Goal: Task Accomplishment & Management: Use online tool/utility

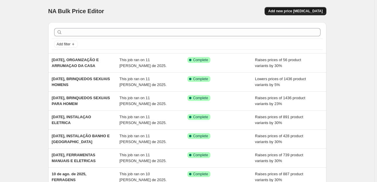
click at [293, 12] on span "Add new price [MEDICAL_DATA]" at bounding box center [295, 11] width 54 height 5
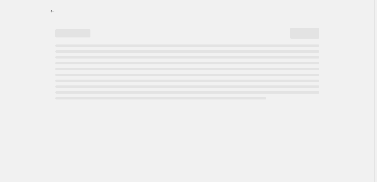
select select "percentage"
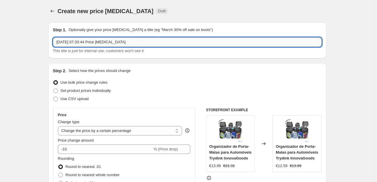
drag, startPoint x: 140, startPoint y: 41, endPoint x: 80, endPoint y: 40, distance: 60.3
click at [80, 40] on input "11/08/2025, 07:33:44 Price change job" at bounding box center [187, 41] width 269 height 9
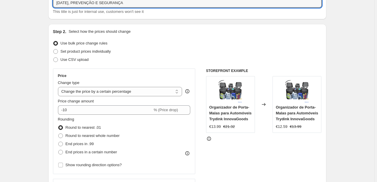
scroll to position [47, 0]
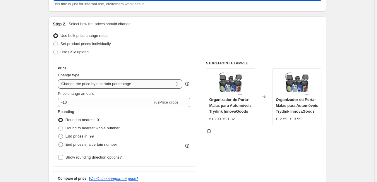
type input "[DATE], PREVENÇÃO E SEGURANÇA"
click at [84, 82] on select "Change the price to a certain amount Change the price by a certain amount Chang…" at bounding box center [120, 83] width 124 height 9
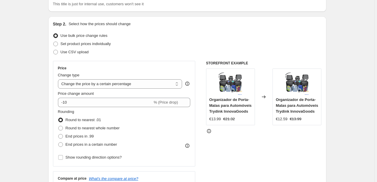
click at [124, 60] on div "Step 2. Select how the prices should change Use bulk price change rules Set pro…" at bounding box center [187, 119] width 269 height 196
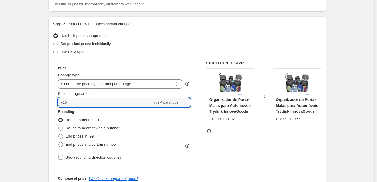
drag, startPoint x: 35, startPoint y: 103, endPoint x: 25, endPoint y: 100, distance: 10.0
drag, startPoint x: 73, startPoint y: 102, endPoint x: 48, endPoint y: 102, distance: 24.3
type input "30"
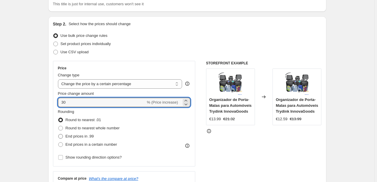
click at [79, 136] on span "End prices in .99" at bounding box center [80, 136] width 28 height 4
click at [59, 134] on input "End prices in .99" at bounding box center [58, 134] width 0 height 0
radio input "true"
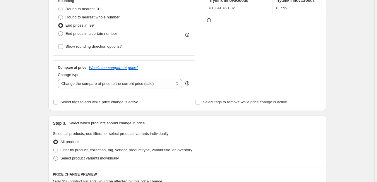
scroll to position [187, 0]
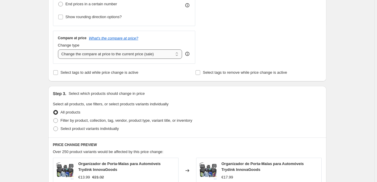
click at [124, 50] on select "Change the compare at price to the current price (sale) Change the compare at p…" at bounding box center [120, 53] width 124 height 9
select select "pp"
click at [59, 49] on select "Change the compare at price to the current price (sale) Change the compare at p…" at bounding box center [120, 53] width 124 height 9
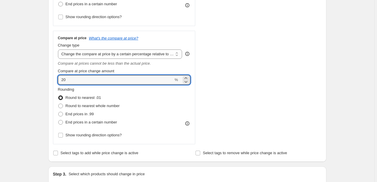
drag, startPoint x: 39, startPoint y: 80, endPoint x: 40, endPoint y: 74, distance: 6.3
click at [37, 80] on div "Create new price change job. This page is ready Create new price change job Dra…" at bounding box center [187, 149] width 374 height 673
type input "1"
type input "80"
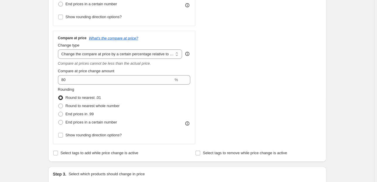
click at [18, 61] on div "Create new price change job. This page is ready Create new price change job Dra…" at bounding box center [187, 149] width 374 height 673
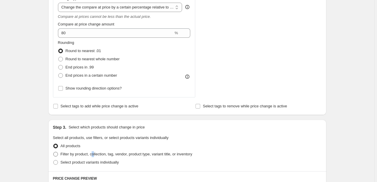
click at [97, 154] on span "Filter by product, collection, tag, vendor, product type, variant title, or inv…" at bounding box center [127, 154] width 132 height 4
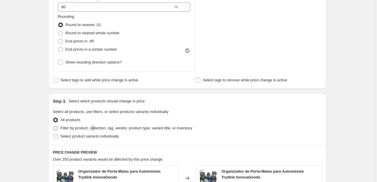
scroll to position [281, 0]
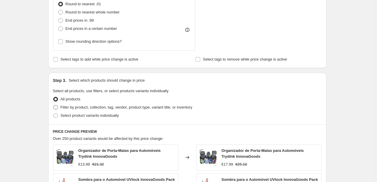
click at [128, 105] on span "Filter by product, collection, tag, vendor, product type, variant title, or inv…" at bounding box center [127, 107] width 132 height 4
click at [54, 105] on input "Filter by product, collection, tag, vendor, product type, variant title, or inv…" at bounding box center [53, 105] width 0 height 0
radio input "true"
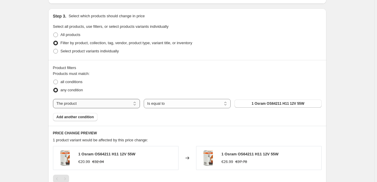
scroll to position [351, 0]
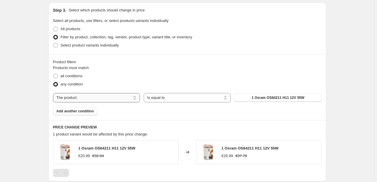
click at [129, 97] on select "The product The product's collection The product's vendor The product's status …" at bounding box center [96, 97] width 87 height 9
click at [82, 98] on select "The product The product's collection The product's vendor The product's status …" at bounding box center [96, 97] width 87 height 9
select select "collection"
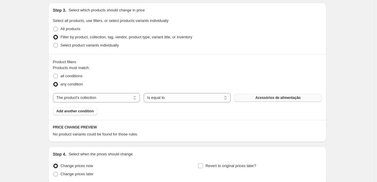
click at [260, 99] on span "Acessórios de alimentação" at bounding box center [277, 97] width 45 height 5
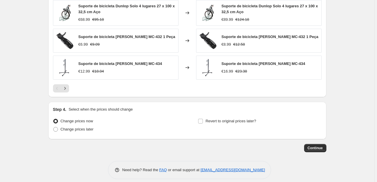
scroll to position [552, 0]
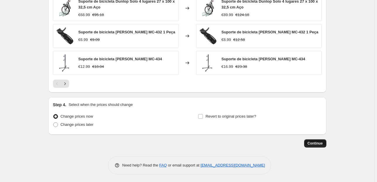
click at [316, 144] on span "Continue" at bounding box center [315, 143] width 15 height 5
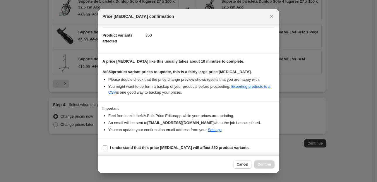
scroll to position [60, 0]
click at [104, 150] on label "I understand that this price change job will affect 850 product variants" at bounding box center [175, 147] width 146 height 8
click at [104, 150] on input "I understand that this price change job will affect 850 product variants" at bounding box center [105, 147] width 5 height 5
checkbox input "true"
click at [263, 164] on span "Confirm" at bounding box center [264, 164] width 13 height 5
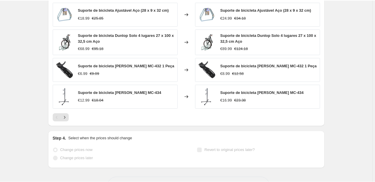
scroll to position [482, 0]
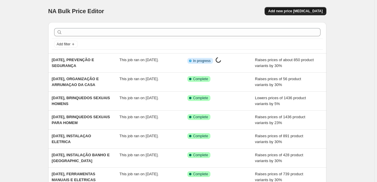
click at [289, 10] on span "Add new price [MEDICAL_DATA]" at bounding box center [295, 11] width 54 height 5
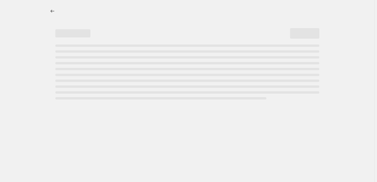
select select "percentage"
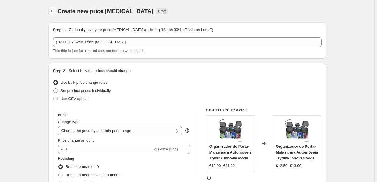
click at [53, 8] on button "Price change jobs" at bounding box center [52, 11] width 8 height 8
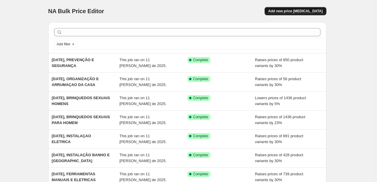
click at [301, 12] on span "Add new price [MEDICAL_DATA]" at bounding box center [295, 11] width 54 height 5
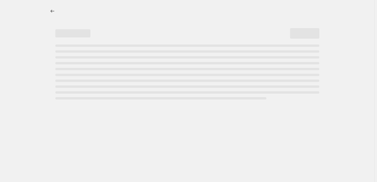
select select "percentage"
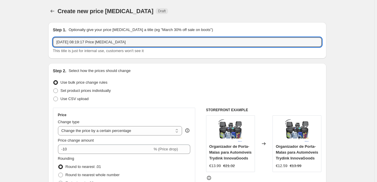
drag, startPoint x: 135, startPoint y: 42, endPoint x: 80, endPoint y: 36, distance: 55.6
click at [80, 36] on div "Step 1. Optionally give your price change job a title (eg "March 30% off sale o…" at bounding box center [187, 40] width 269 height 27
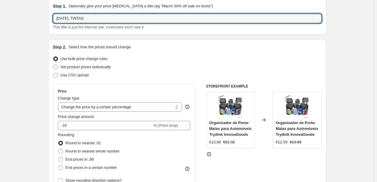
scroll to position [47, 0]
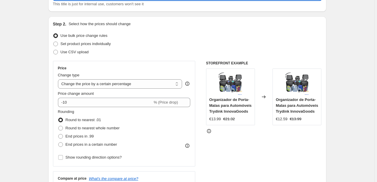
type input "11/08/2025, TINTAS"
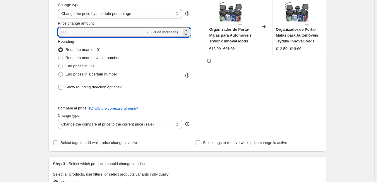
type input "30"
click at [70, 66] on span "End prices in .99" at bounding box center [80, 66] width 28 height 4
click at [59, 64] on input "End prices in .99" at bounding box center [58, 64] width 0 height 0
radio input "true"
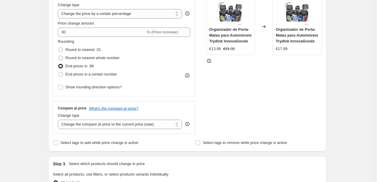
scroll to position [140, 0]
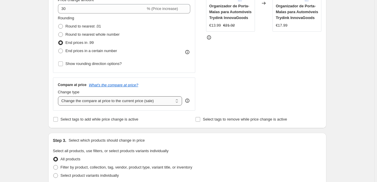
click at [150, 99] on select "Change the compare at price to the current price (sale) Change the compare at p…" at bounding box center [120, 100] width 124 height 9
select select "pp"
click at [59, 96] on select "Change the compare at price to the current price (sale) Change the compare at p…" at bounding box center [120, 100] width 124 height 9
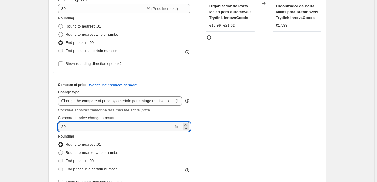
drag, startPoint x: 77, startPoint y: 122, endPoint x: 39, endPoint y: 123, distance: 38.6
type input "75"
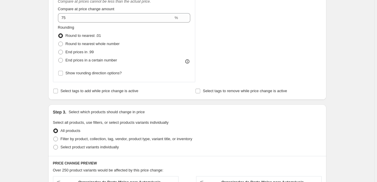
scroll to position [258, 0]
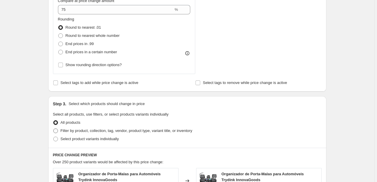
click at [86, 130] on span "Filter by product, collection, tag, vendor, product type, variant title, or inv…" at bounding box center [127, 130] width 132 height 4
click at [54, 129] on input "Filter by product, collection, tag, vendor, product type, variant title, or inv…" at bounding box center [53, 128] width 0 height 0
radio input "true"
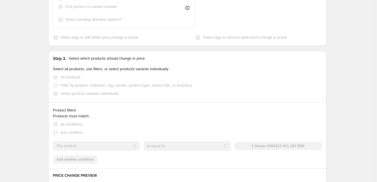
scroll to position [304, 0]
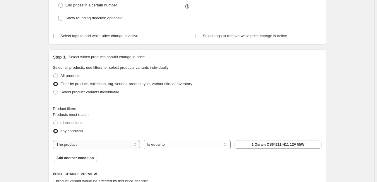
click at [108, 145] on select "The product The product's collection The product's vendor The product's status …" at bounding box center [96, 144] width 87 height 9
select select "collection"
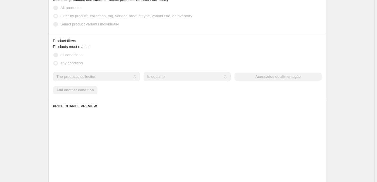
scroll to position [375, 0]
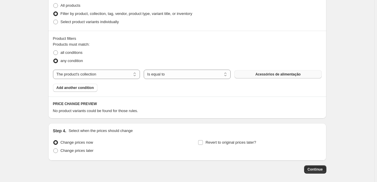
click at [267, 75] on span "Acessórios de alimentação" at bounding box center [277, 74] width 45 height 5
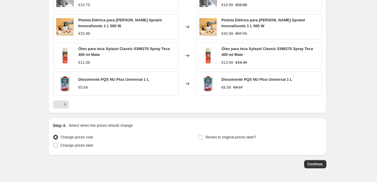
scroll to position [554, 0]
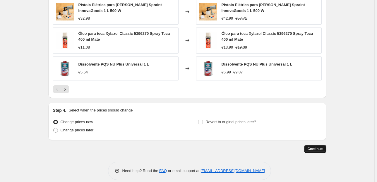
click at [315, 147] on span "Continue" at bounding box center [315, 149] width 15 height 5
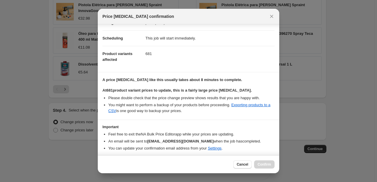
scroll to position [60, 0]
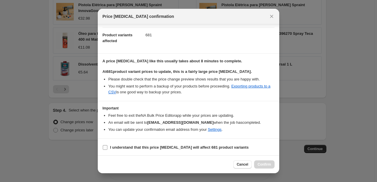
click at [133, 147] on b "I understand that this price change job will affect 681 product variants" at bounding box center [179, 147] width 138 height 4
click at [107, 147] on input "I understand that this price change job will affect 681 product variants" at bounding box center [105, 147] width 5 height 5
checkbox input "true"
click at [269, 164] on span "Confirm" at bounding box center [264, 164] width 13 height 5
